Goal: Find specific page/section: Find specific page/section

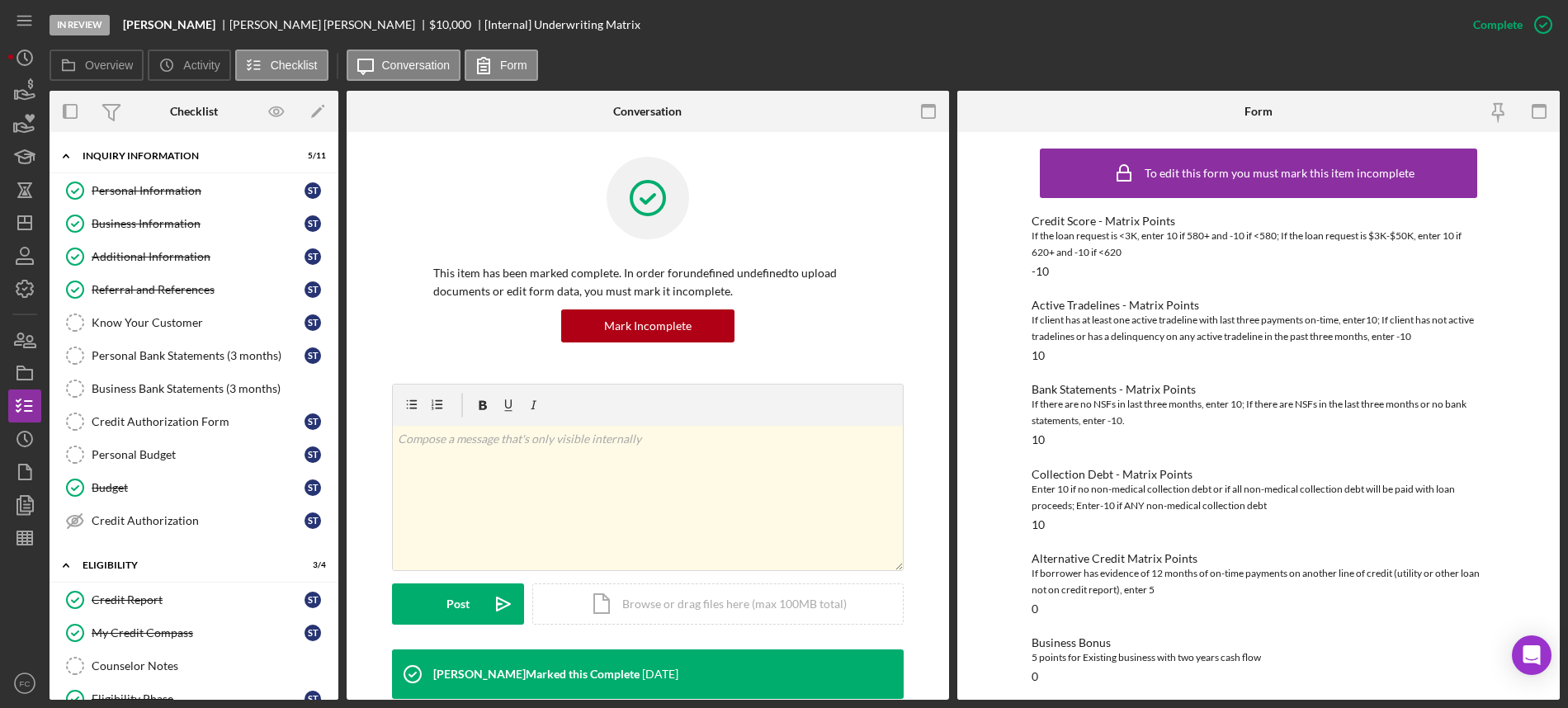
scroll to position [1037, 0]
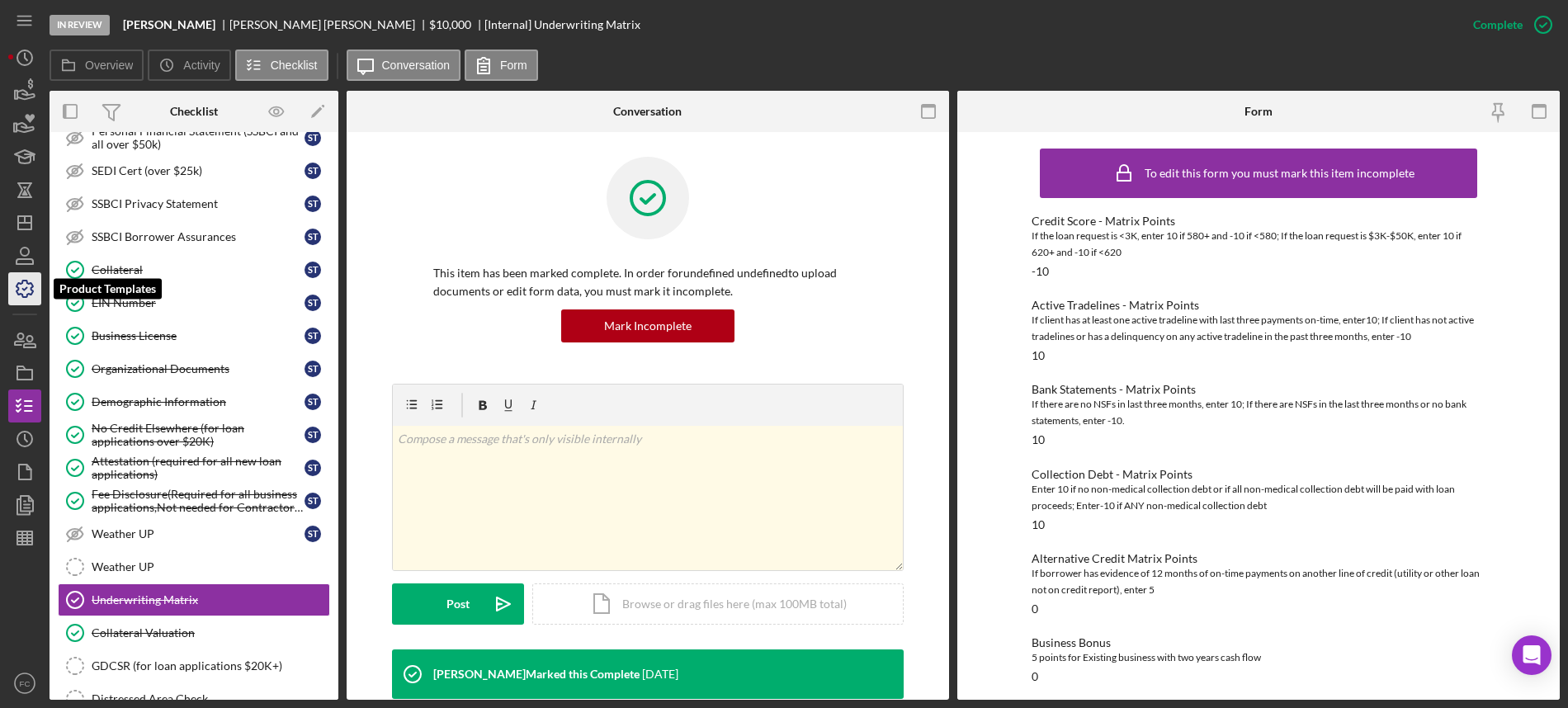
click at [30, 290] on icon "button" at bounding box center [25, 289] width 41 height 41
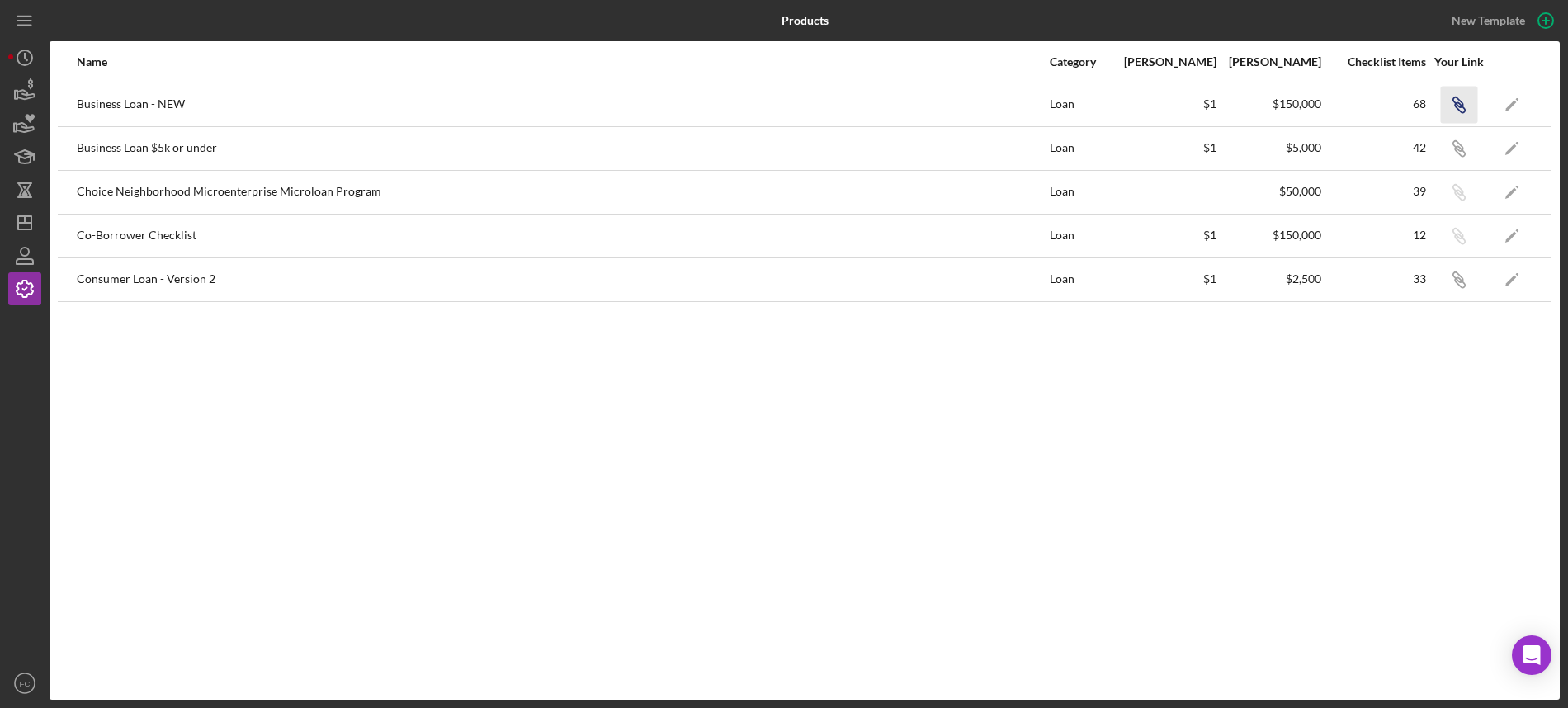
click at [1461, 103] on icon "Icon/Link" at bounding box center [1459, 104] width 37 height 37
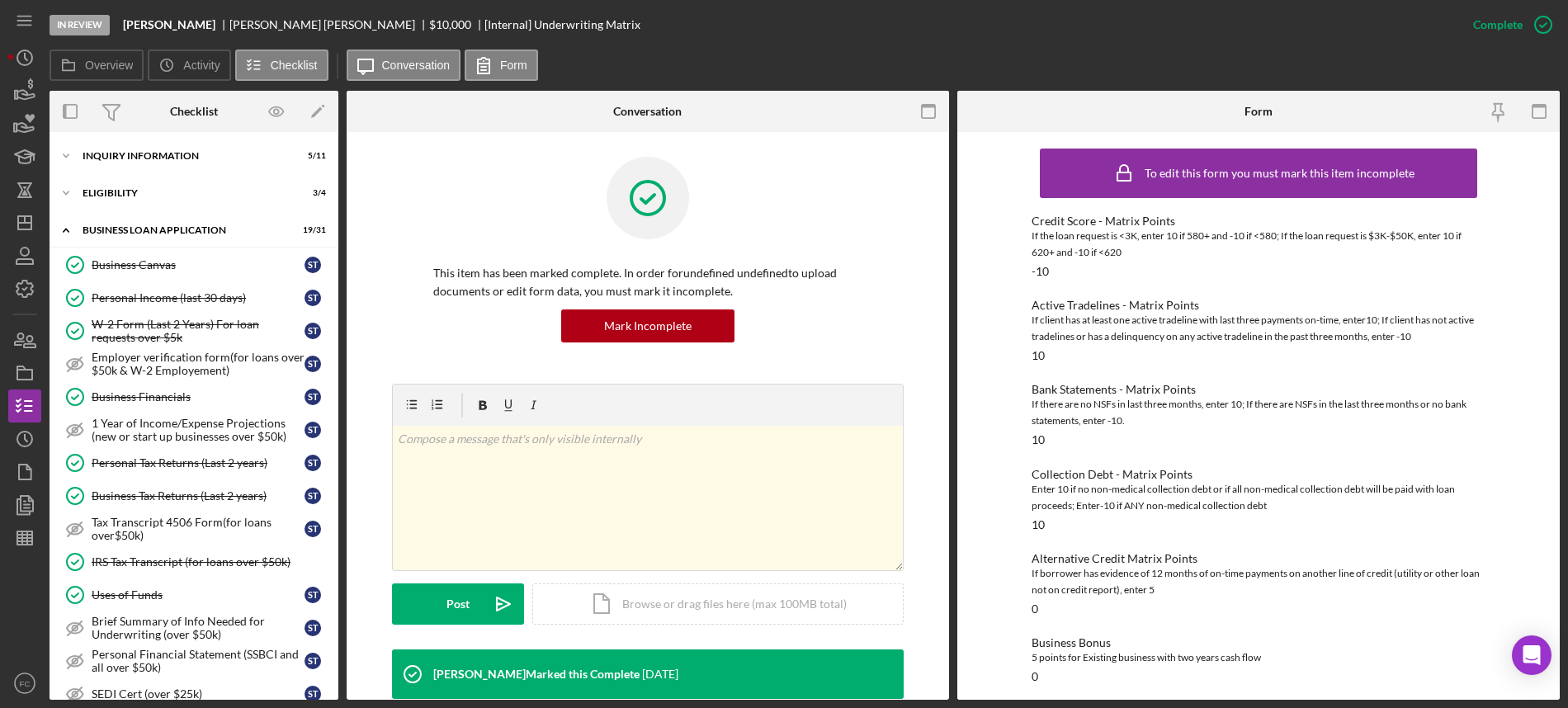
scroll to position [712, 0]
